Goal: Task Accomplishment & Management: Complete application form

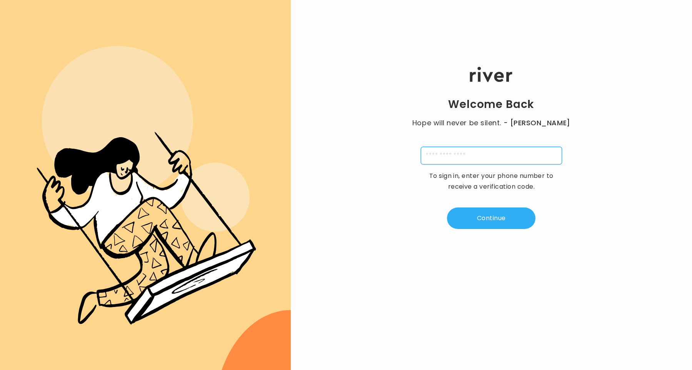
click at [463, 160] on input "tel" at bounding box center [491, 156] width 141 height 18
type input "**********"
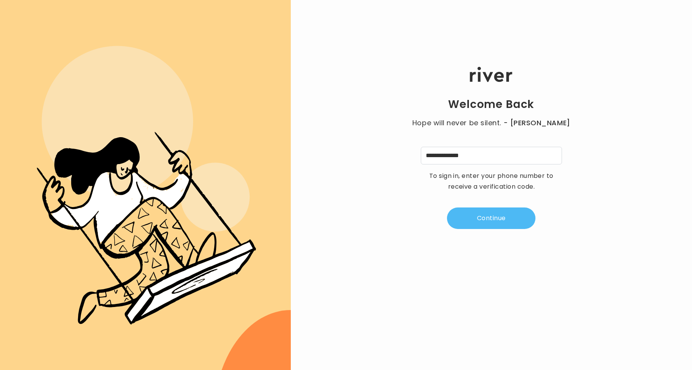
click at [481, 218] on button "Continue" at bounding box center [491, 219] width 88 height 22
click at [460, 158] on input "tel" at bounding box center [453, 156] width 18 height 18
type input "*"
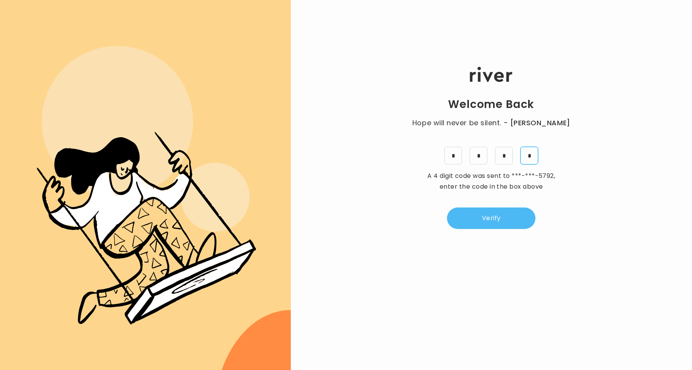
type input "*"
click at [481, 227] on button "Verify" at bounding box center [491, 219] width 88 height 22
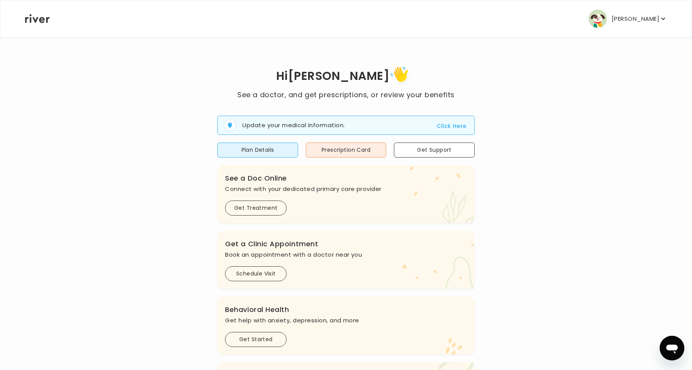
click at [447, 130] on button "Click Here" at bounding box center [452, 126] width 30 height 9
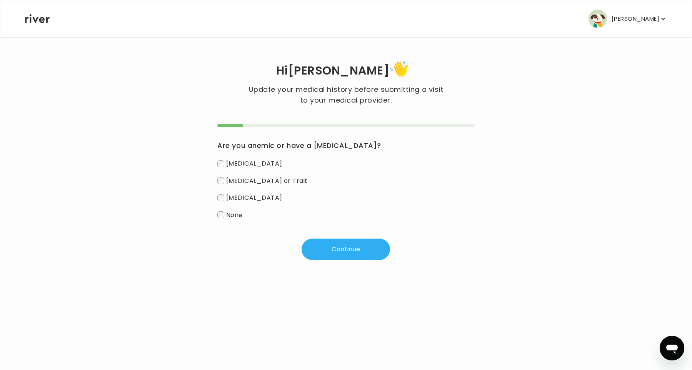
click at [239, 223] on div "Are you anemic or have a [MEDICAL_DATA]? [MEDICAL_DATA] [MEDICAL_DATA] or Trait…" at bounding box center [345, 192] width 257 height 136
click at [234, 212] on span "None" at bounding box center [234, 214] width 17 height 9
click at [321, 237] on div "Are you anemic or have a [MEDICAL_DATA]? [MEDICAL_DATA] [MEDICAL_DATA] or Trait…" at bounding box center [345, 192] width 257 height 136
click at [349, 252] on button "Continue" at bounding box center [346, 250] width 88 height 22
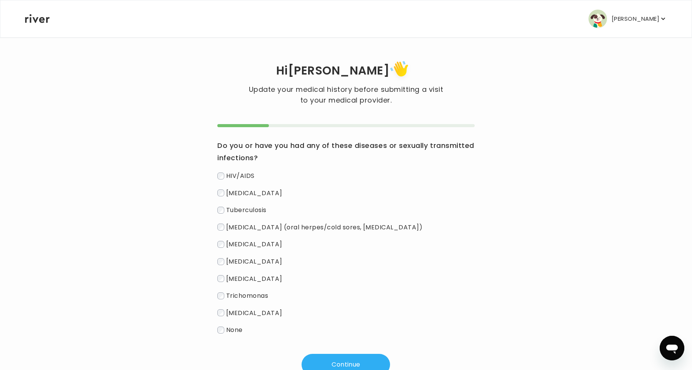
click at [228, 333] on span "None" at bounding box center [234, 330] width 17 height 9
click at [339, 366] on button "Continue" at bounding box center [346, 365] width 88 height 22
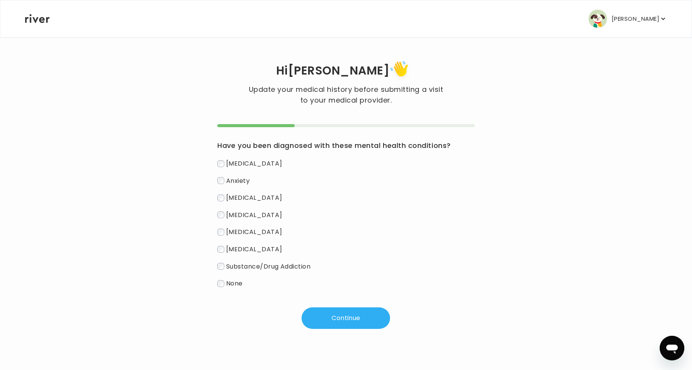
click at [235, 166] on span "[MEDICAL_DATA]" at bounding box center [254, 163] width 56 height 9
click at [235, 234] on span "[MEDICAL_DATA]" at bounding box center [254, 232] width 56 height 9
click at [355, 314] on button "Continue" at bounding box center [346, 319] width 88 height 22
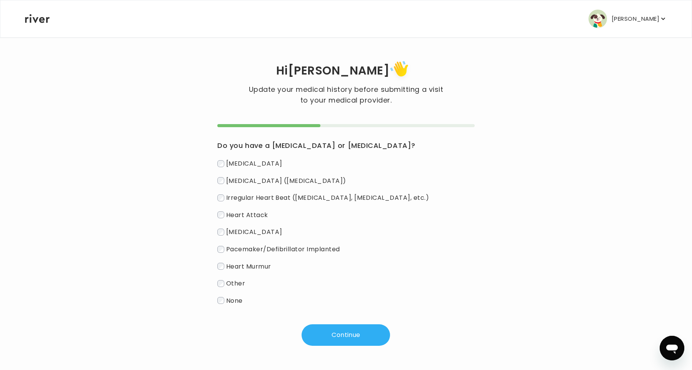
click at [230, 305] on span "None" at bounding box center [234, 300] width 17 height 9
click at [339, 341] on button "Continue" at bounding box center [346, 336] width 88 height 22
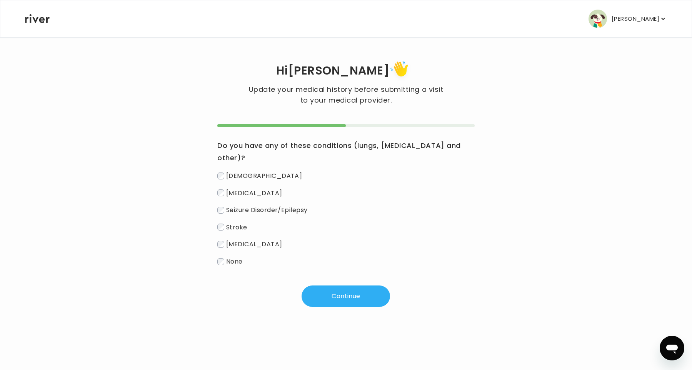
click at [233, 257] on span "None" at bounding box center [234, 261] width 17 height 9
click at [334, 286] on button "Continue" at bounding box center [346, 297] width 88 height 22
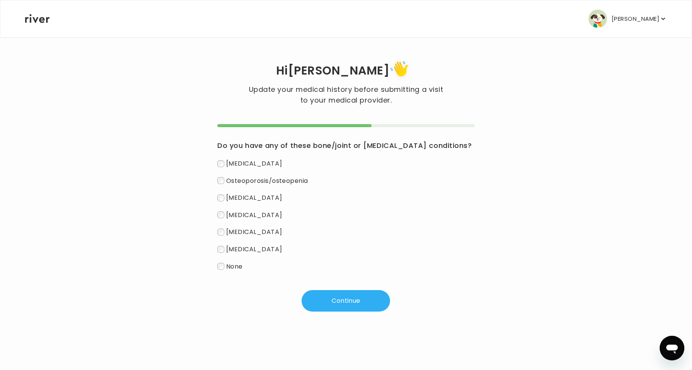
click at [227, 274] on div "Do you have any of these bone/joint or [MEDICAL_DATA] conditions? [MEDICAL_DATA…" at bounding box center [345, 218] width 257 height 188
click at [234, 268] on span "None" at bounding box center [234, 266] width 17 height 9
click at [340, 297] on button "Continue" at bounding box center [346, 301] width 88 height 22
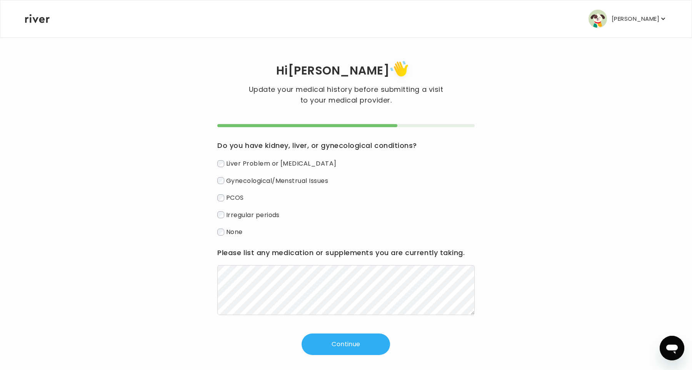
click at [230, 215] on span "Irregular periods" at bounding box center [252, 214] width 53 height 9
click at [229, 185] on span "Gynecological/Menstrual Issues" at bounding box center [277, 180] width 102 height 9
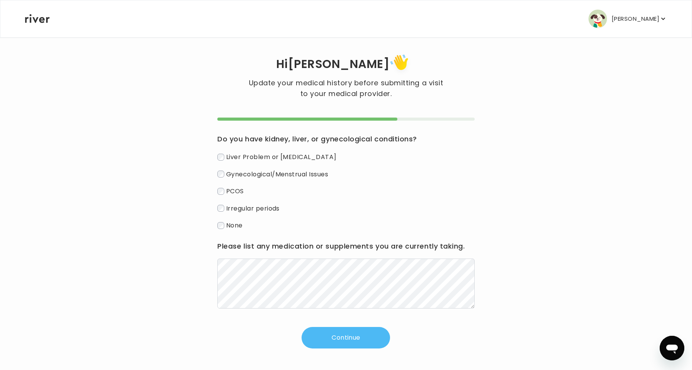
click at [337, 345] on button "Continue" at bounding box center [346, 338] width 88 height 22
click at [328, 332] on button "Continue" at bounding box center [346, 338] width 88 height 22
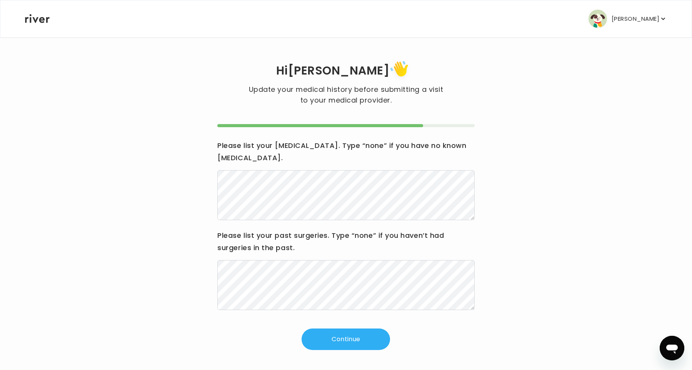
click at [327, 339] on div "Hi [PERSON_NAME] Update your medical history before submitting a visit to your …" at bounding box center [346, 204] width 643 height 335
click at [327, 338] on button "Continue" at bounding box center [346, 340] width 88 height 22
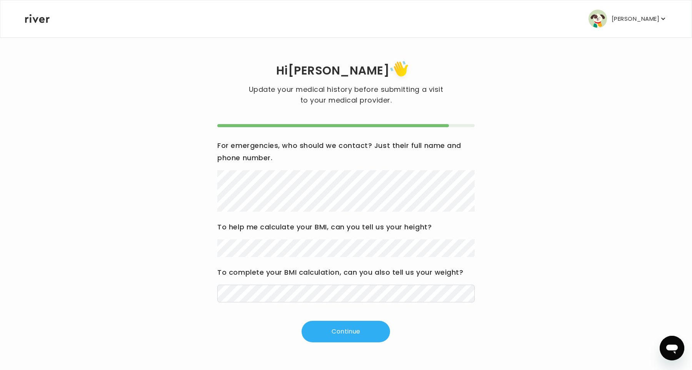
click at [353, 355] on div "Hi [PERSON_NAME] Update your medical history before submitting a visit to your …" at bounding box center [346, 200] width 643 height 327
click at [334, 331] on button "Continue" at bounding box center [346, 332] width 88 height 22
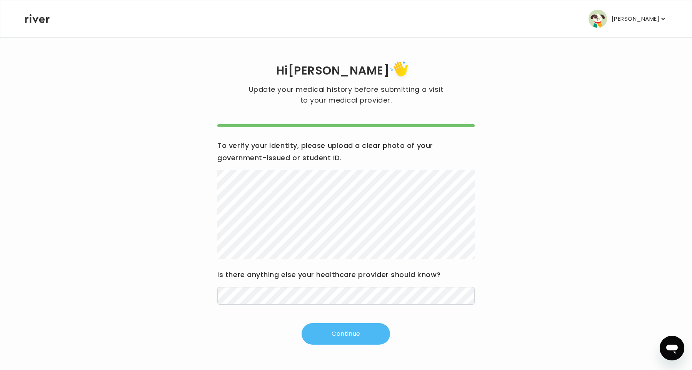
click at [336, 337] on button "Continue" at bounding box center [346, 334] width 88 height 22
click at [348, 333] on button "Continue" at bounding box center [346, 334] width 88 height 22
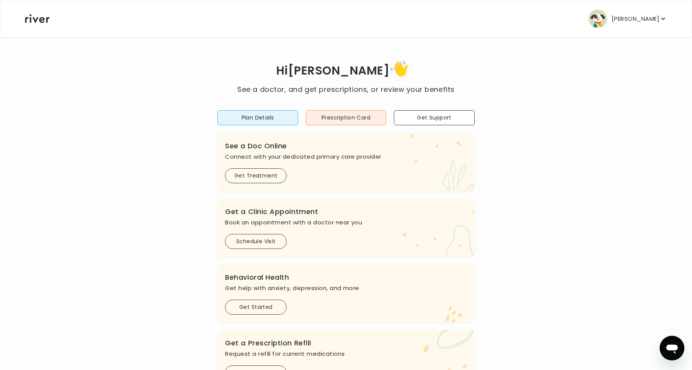
scroll to position [105, 0]
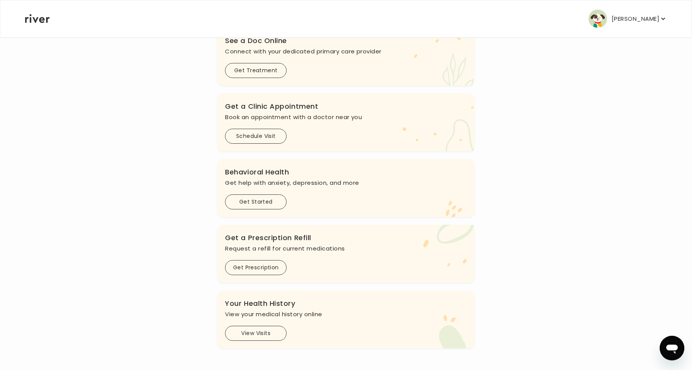
click at [529, 179] on div "Hi [PERSON_NAME] See a doctor, and get prescriptions, or review your benefits P…" at bounding box center [346, 151] width 643 height 396
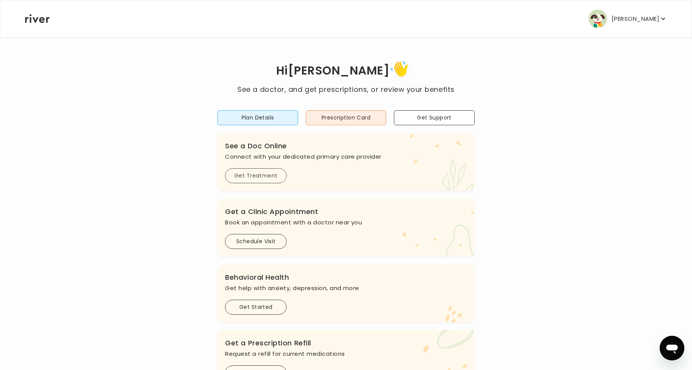
click at [259, 182] on button "Get Treatment" at bounding box center [256, 175] width 62 height 15
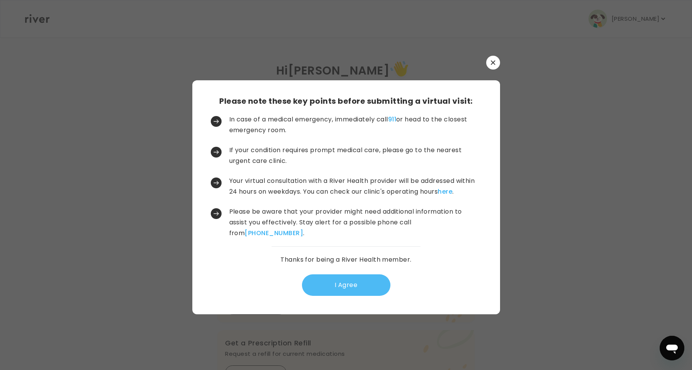
click at [334, 281] on button "I Agree" at bounding box center [346, 286] width 88 height 22
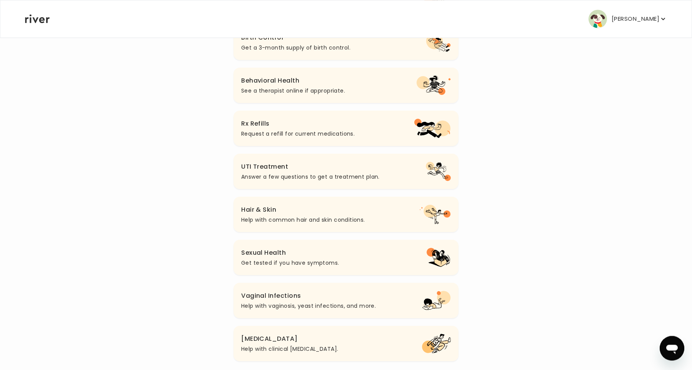
scroll to position [171, 0]
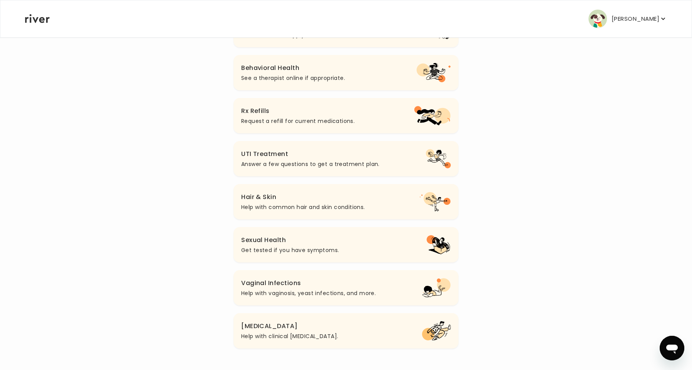
click at [275, 290] on p "Help with vaginosis, yeast infections, and more." at bounding box center [308, 293] width 135 height 9
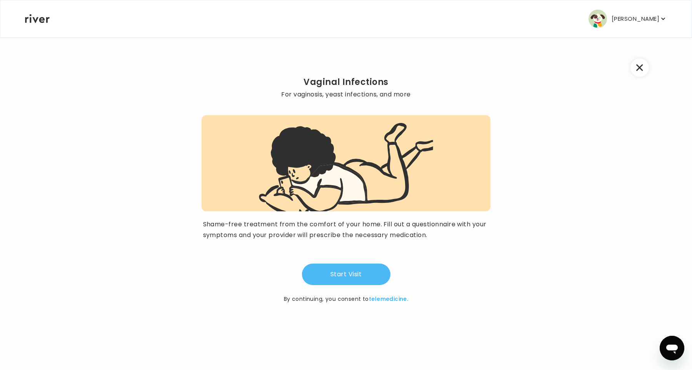
click at [334, 276] on button "Start Visit" at bounding box center [346, 275] width 88 height 22
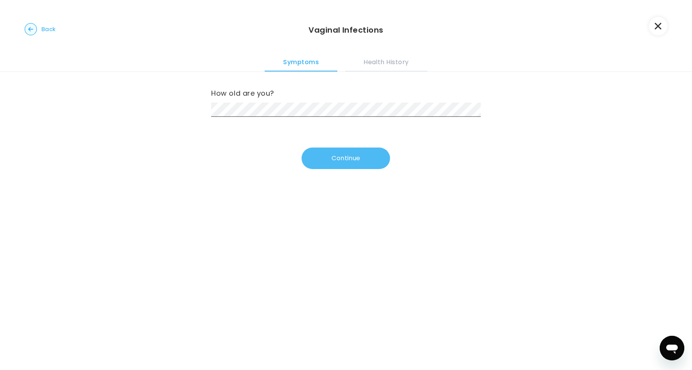
click at [338, 155] on button "Continue" at bounding box center [346, 159] width 88 height 22
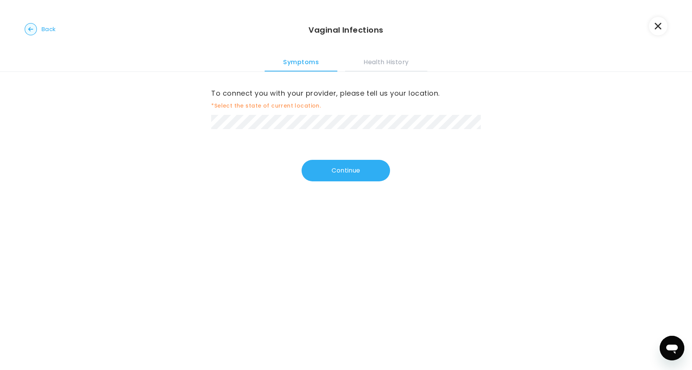
click at [350, 187] on div "To connect you with your provider, please tell us your location. *Select the st…" at bounding box center [346, 136] width 692 height 129
click at [337, 178] on button "Continue" at bounding box center [346, 171] width 88 height 22
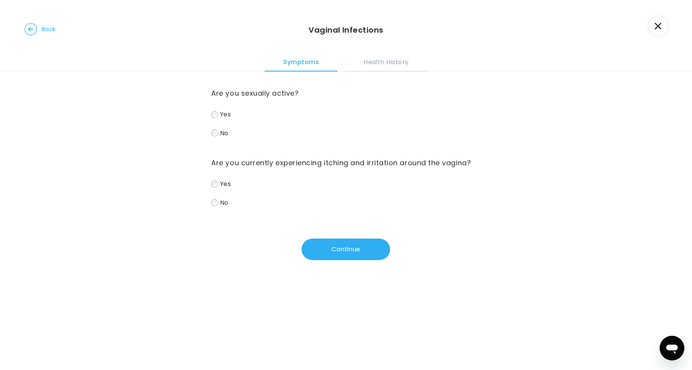
click at [210, 115] on div "Are you sexually active? Yes No Are you currently experiencing itching and irri…" at bounding box center [346, 176] width 692 height 208
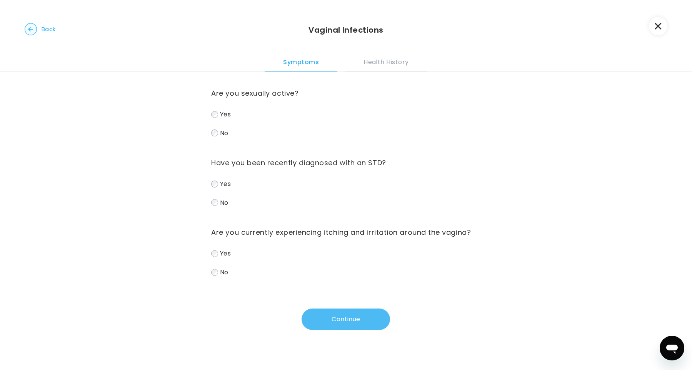
click at [343, 318] on button "Continue" at bounding box center [346, 320] width 88 height 22
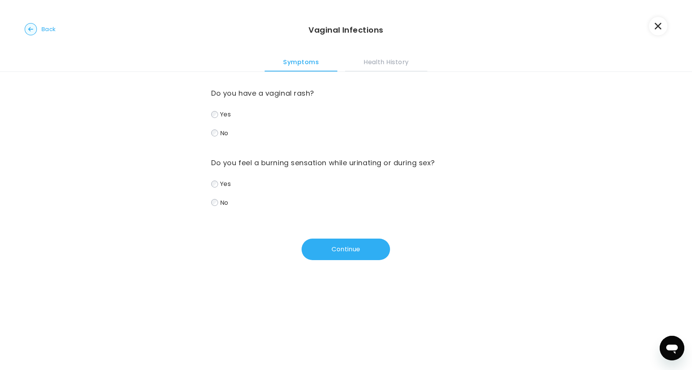
click at [219, 133] on label "No" at bounding box center [345, 133] width 269 height 11
click at [345, 260] on button "Continue" at bounding box center [346, 250] width 88 height 22
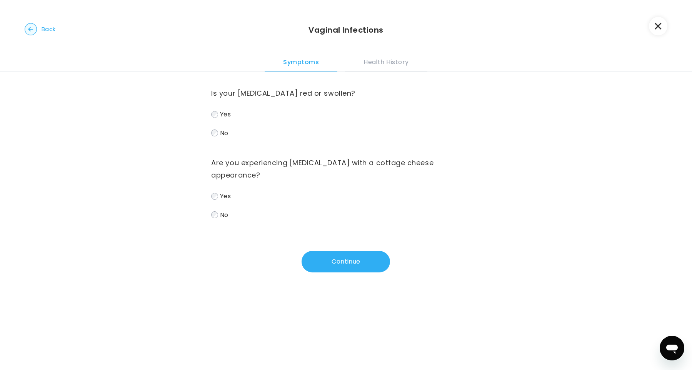
click at [221, 133] on span "No" at bounding box center [224, 132] width 8 height 9
click at [227, 213] on span "No" at bounding box center [224, 214] width 8 height 9
click at [349, 260] on button "Continue" at bounding box center [346, 262] width 88 height 22
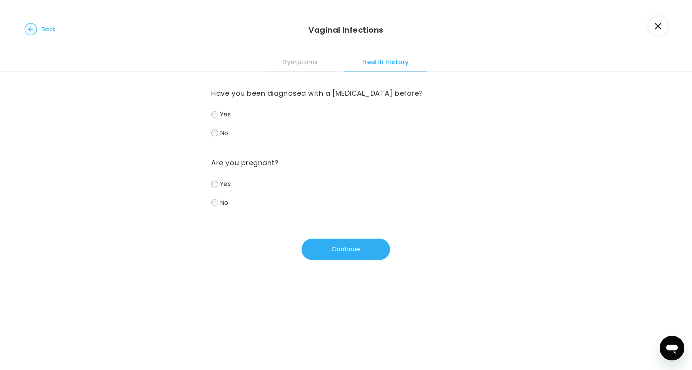
click at [223, 115] on span "Yes" at bounding box center [225, 114] width 11 height 9
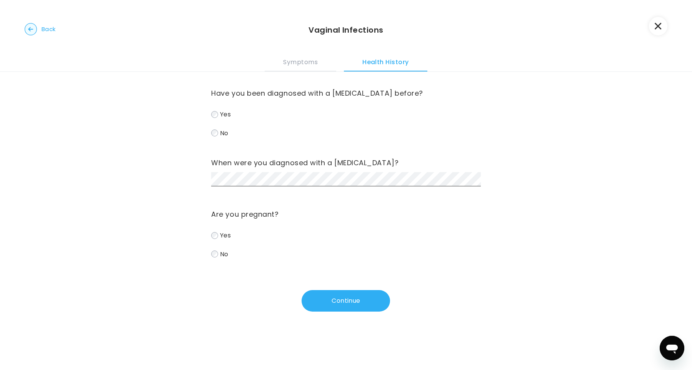
drag, startPoint x: 228, startPoint y: 261, endPoint x: 227, endPoint y: 256, distance: 4.6
click at [228, 257] on div "Have you been diagnosed with a [MEDICAL_DATA] before? Yes No When were you diag…" at bounding box center [345, 192] width 269 height 240
click at [346, 303] on button "Continue" at bounding box center [346, 301] width 88 height 22
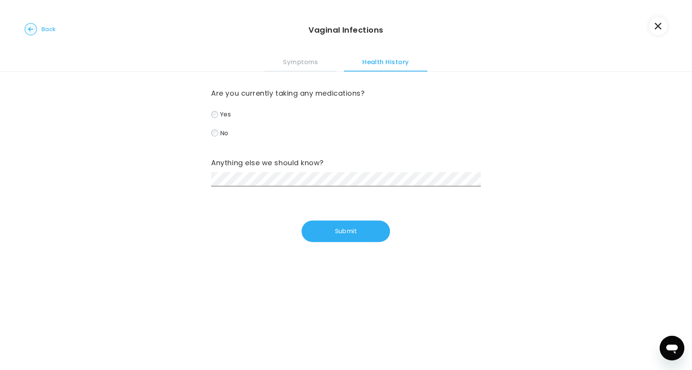
click at [221, 130] on span "No" at bounding box center [224, 132] width 8 height 9
click at [347, 235] on button "Submit" at bounding box center [346, 232] width 88 height 22
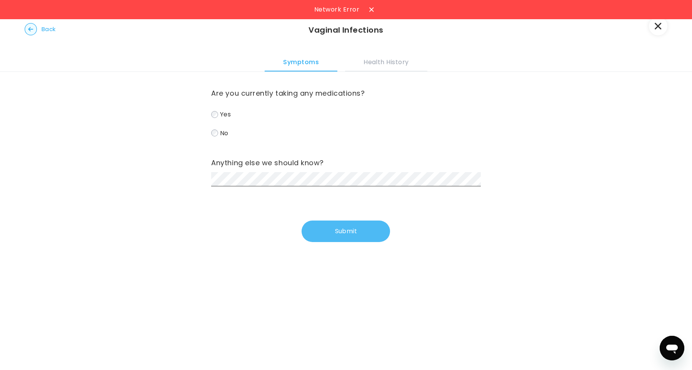
click at [359, 232] on button "Submit" at bounding box center [346, 232] width 88 height 22
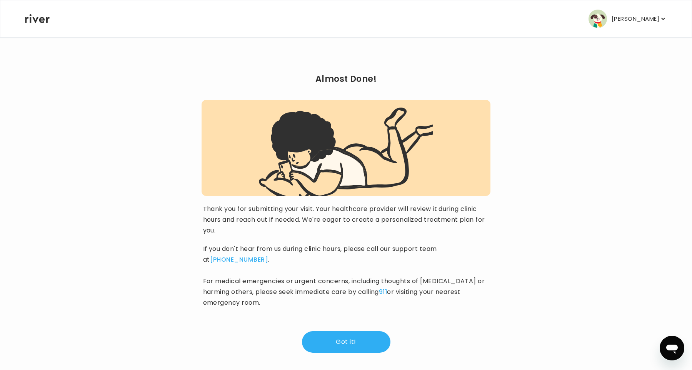
scroll to position [4, 0]
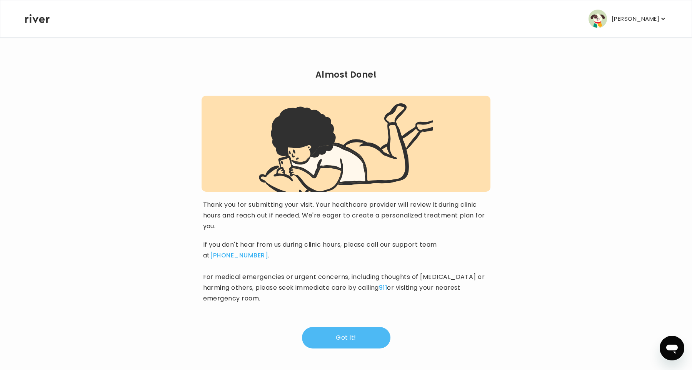
click at [350, 341] on button "Got it!" at bounding box center [346, 338] width 88 height 22
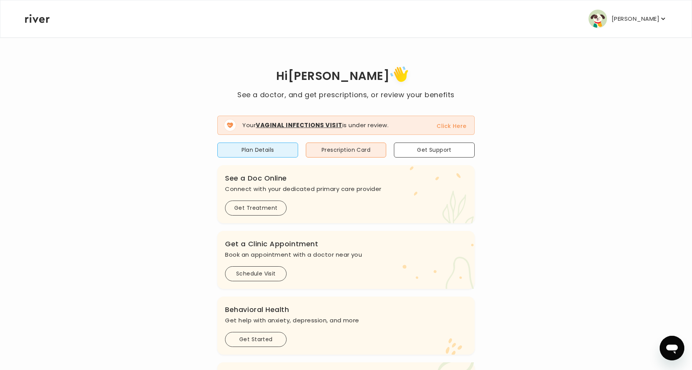
click at [494, 223] on div "Hi [PERSON_NAME] See a doctor, and get prescriptions, or review your benefits Y…" at bounding box center [346, 275] width 643 height 423
